Goal: Information Seeking & Learning: Learn about a topic

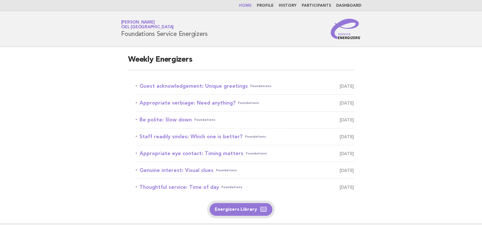
click at [221, 210] on link "Energizers Library" at bounding box center [240, 209] width 63 height 13
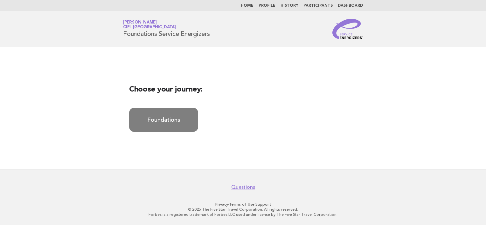
click at [180, 121] on link "Foundations" at bounding box center [163, 120] width 69 height 24
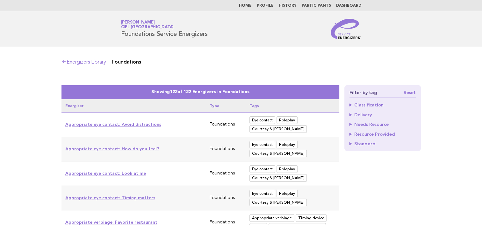
click at [366, 105] on summary "Classification" at bounding box center [382, 105] width 66 height 4
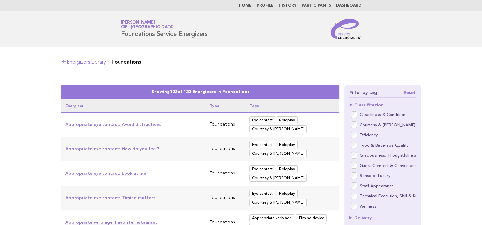
click at [375, 105] on summary "Classification" at bounding box center [382, 105] width 66 height 4
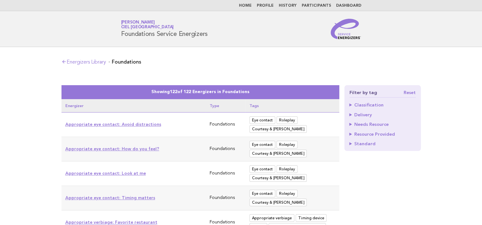
click at [366, 115] on summary "Delivery" at bounding box center [382, 115] width 66 height 4
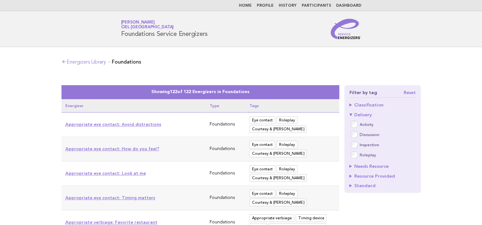
click at [366, 115] on summary "Delivery" at bounding box center [382, 115] width 66 height 4
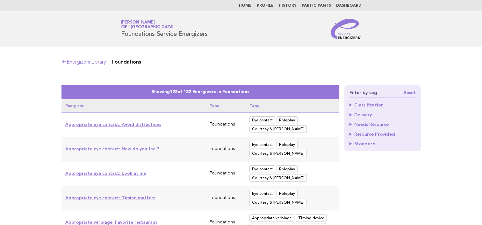
click at [363, 123] on summary "Needs Resource" at bounding box center [382, 124] width 66 height 4
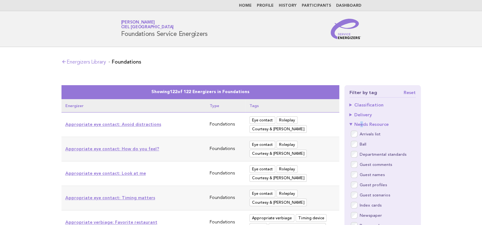
click at [361, 123] on summary "Needs Resource" at bounding box center [382, 124] width 66 height 4
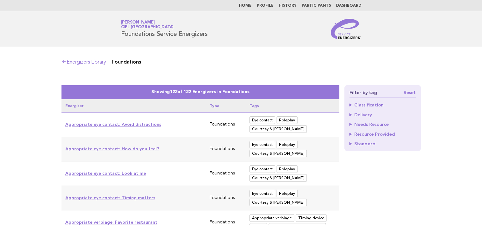
drag, startPoint x: 361, startPoint y: 123, endPoint x: 360, endPoint y: 134, distance: 10.5
click at [360, 134] on summary "Resource Provided" at bounding box center [382, 134] width 66 height 4
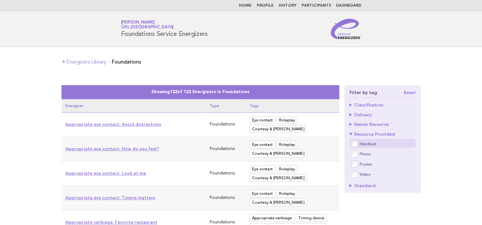
click at [368, 145] on strong "Handout" at bounding box center [367, 144] width 16 height 4
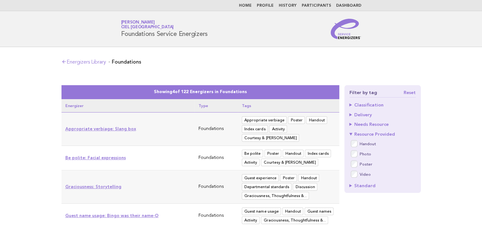
click at [292, 150] on span "Handout" at bounding box center [292, 154] width 21 height 8
click at [290, 150] on span "Handout" at bounding box center [292, 154] width 21 height 8
click at [119, 155] on link "Be polite: Facial expressions" at bounding box center [95, 157] width 60 height 5
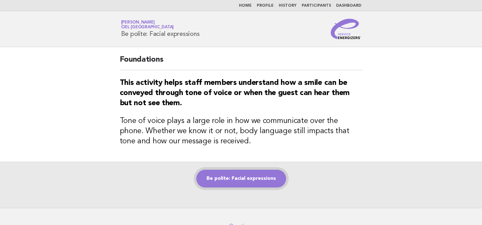
click at [275, 179] on link "Be polite: Facial expressions" at bounding box center [241, 179] width 90 height 18
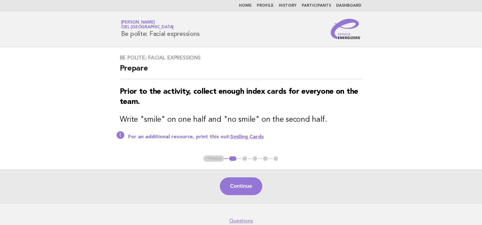
click at [248, 140] on link "Smiling Cards" at bounding box center [246, 137] width 33 height 5
click at [243, 185] on button "Continue" at bounding box center [241, 187] width 42 height 18
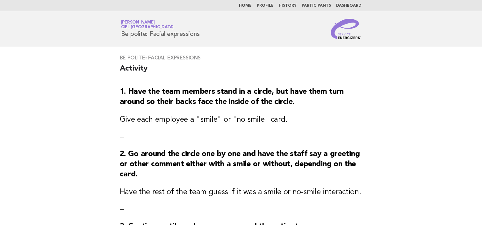
click at [350, 5] on link "Dashboard" at bounding box center [348, 6] width 25 height 4
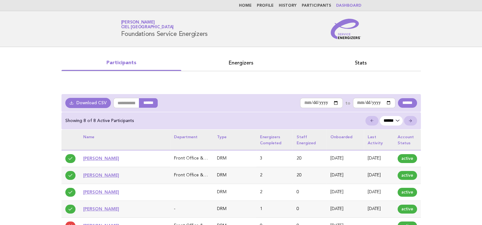
click at [252, 5] on link "Home" at bounding box center [245, 6] width 13 height 4
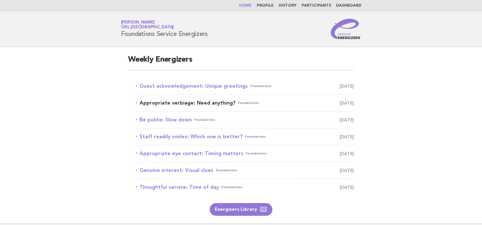
click at [179, 103] on link "Appropriate verbiage: Need anything? Foundations October 16" at bounding box center [245, 103] width 218 height 9
